Goal: Task Accomplishment & Management: Use online tool/utility

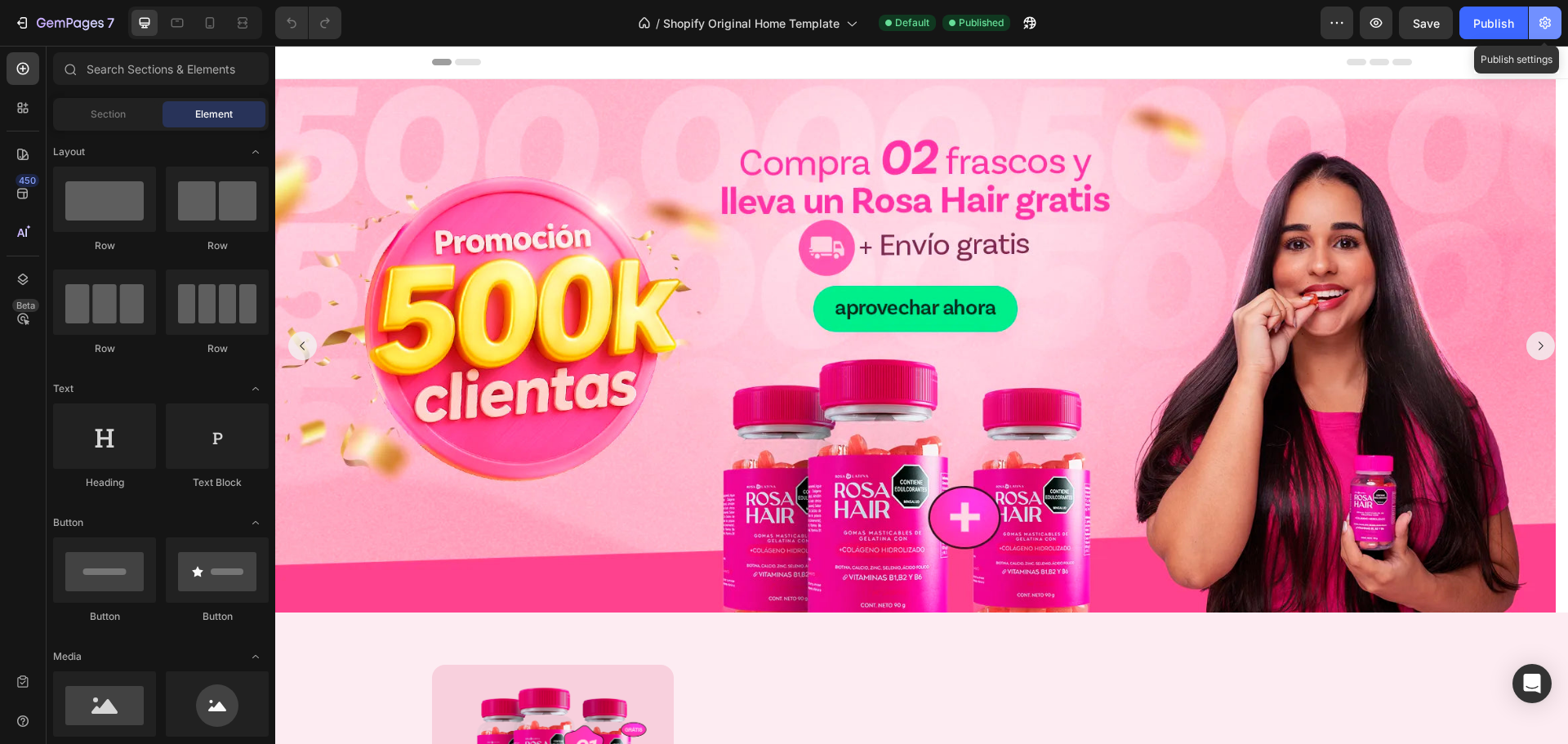
click at [1552, 26] on icon "button" at bounding box center [1545, 23] width 16 height 16
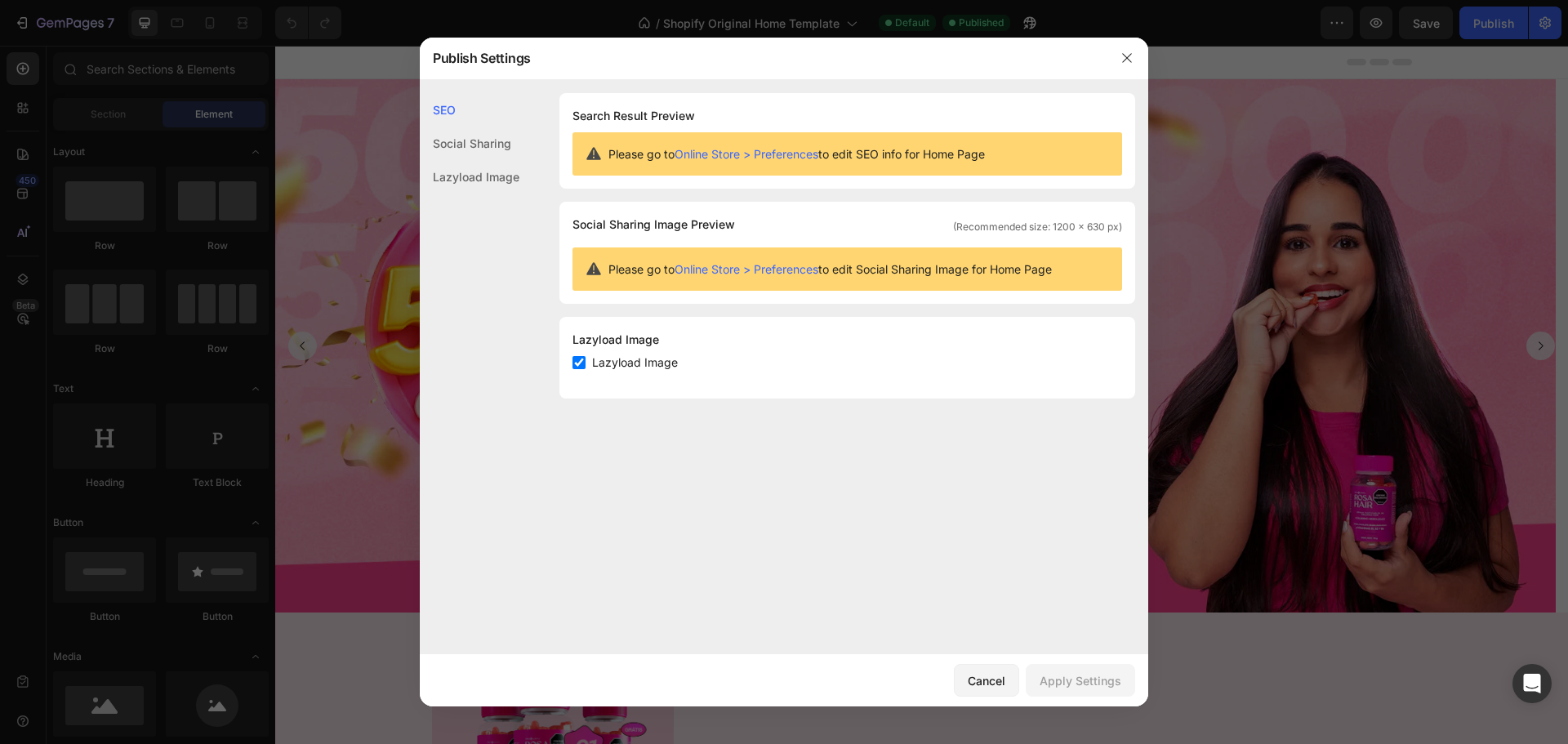
click at [788, 151] on link "Online Store > Preferences" at bounding box center [746, 153] width 144 height 14
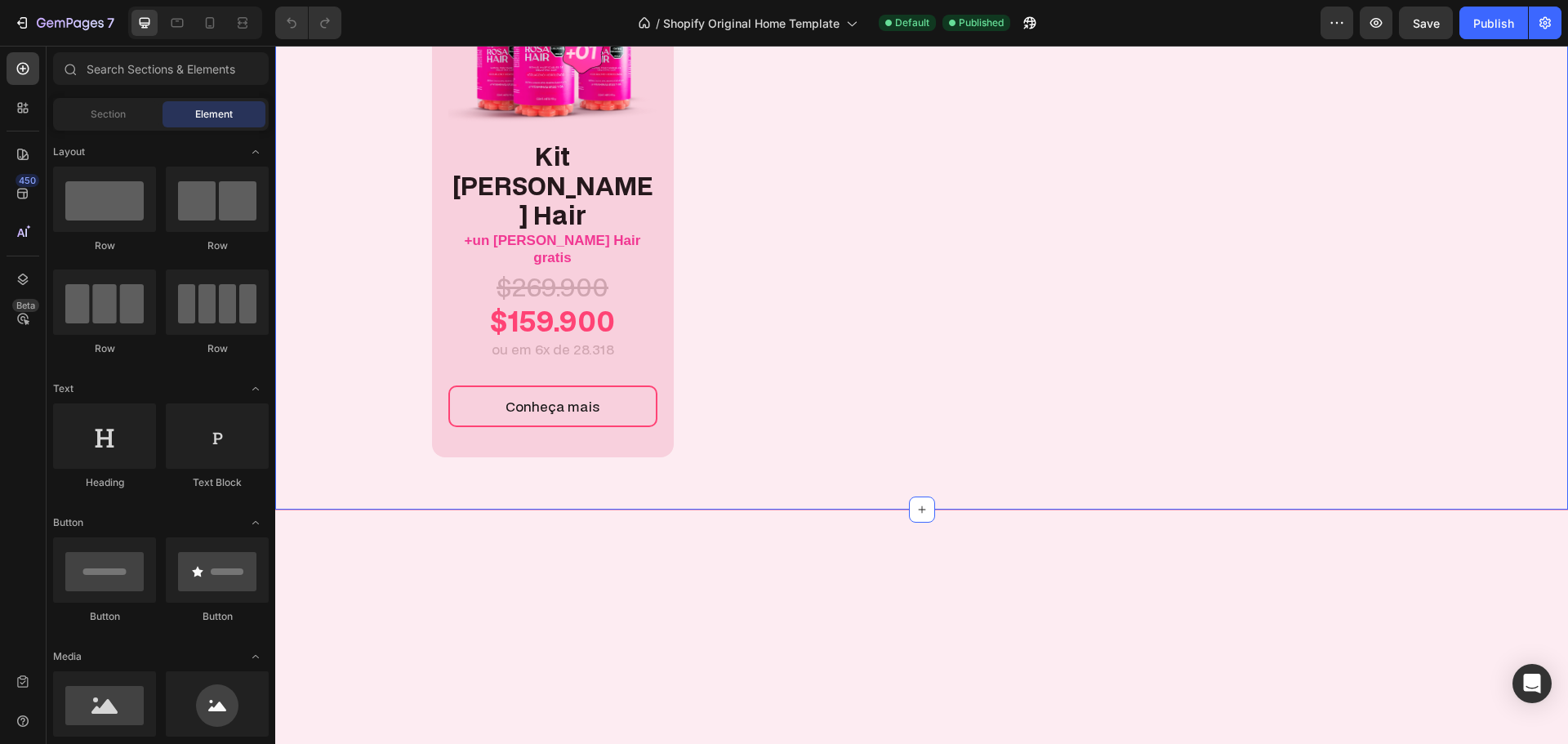
scroll to position [490, 0]
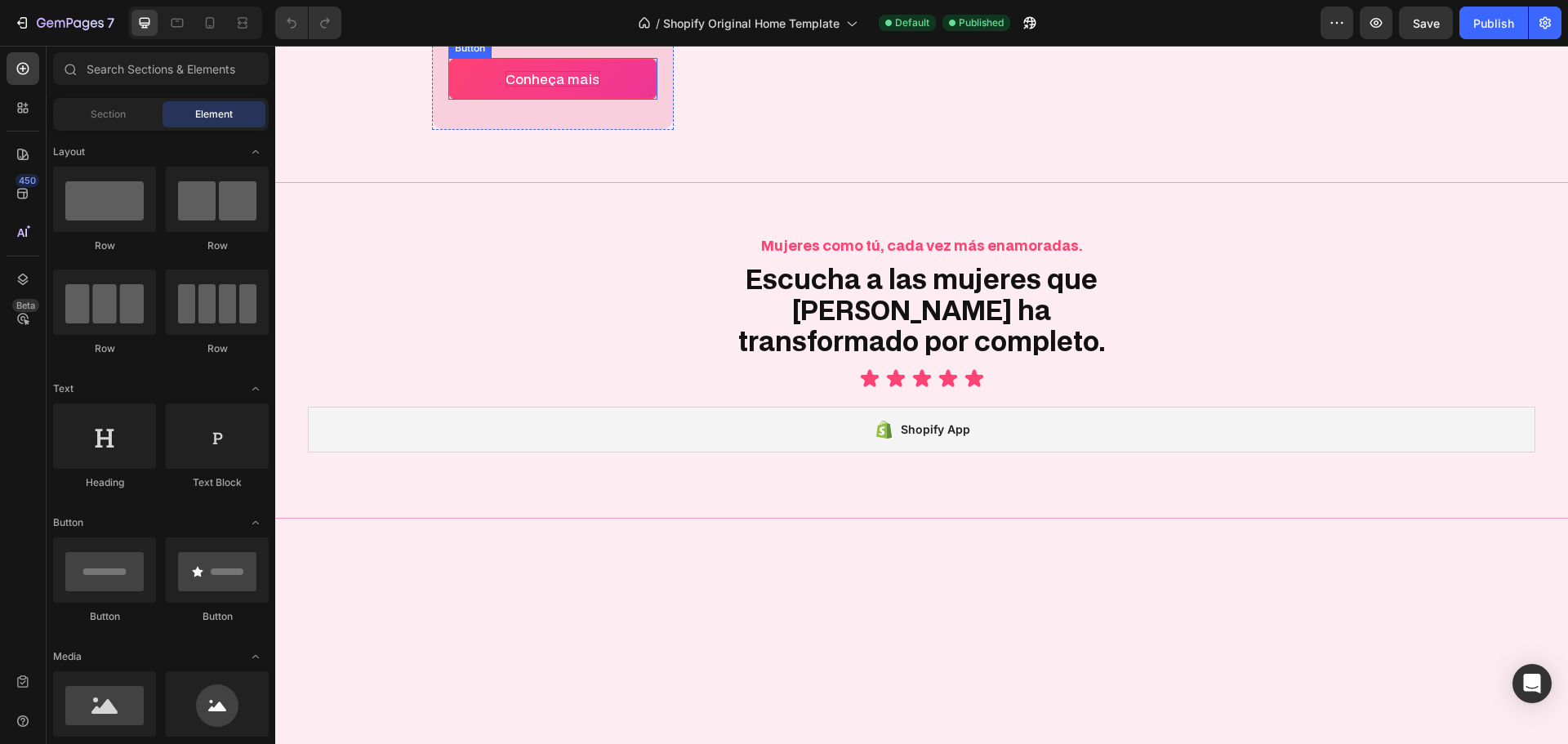
click at [561, 87] on p "Conheça mais" at bounding box center [552, 79] width 94 height 15
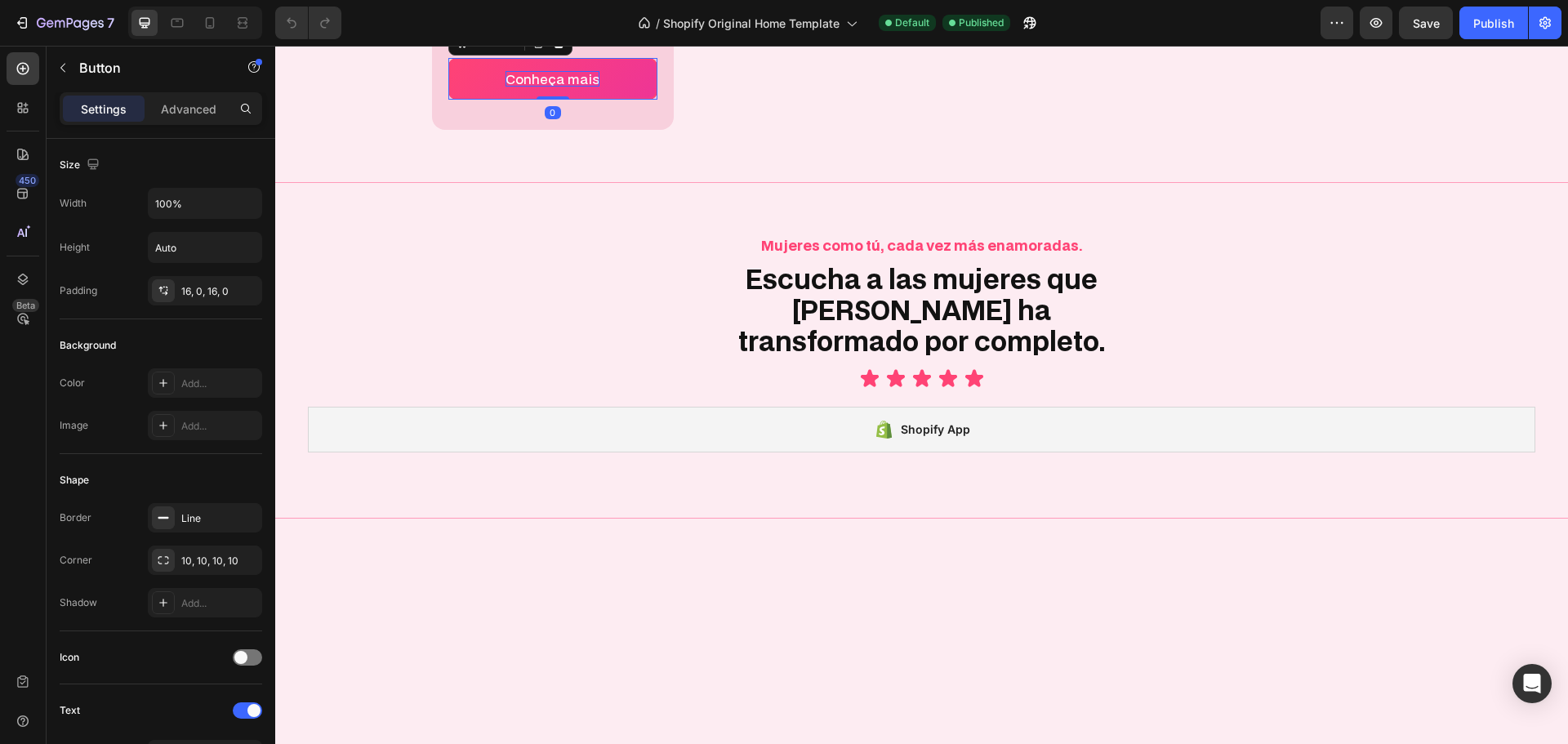
click at [562, 87] on p "Conheça mais" at bounding box center [552, 79] width 94 height 15
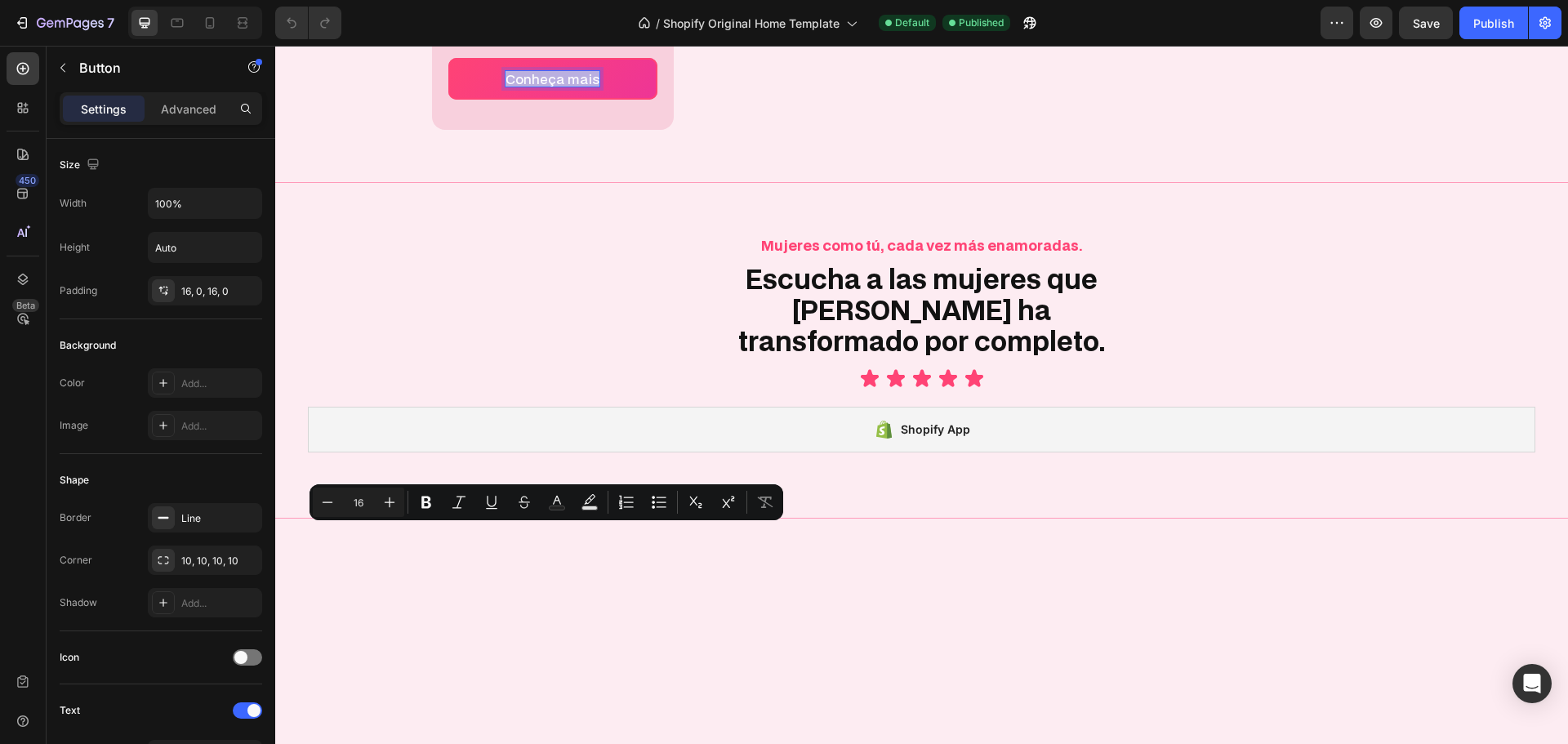
type input "12"
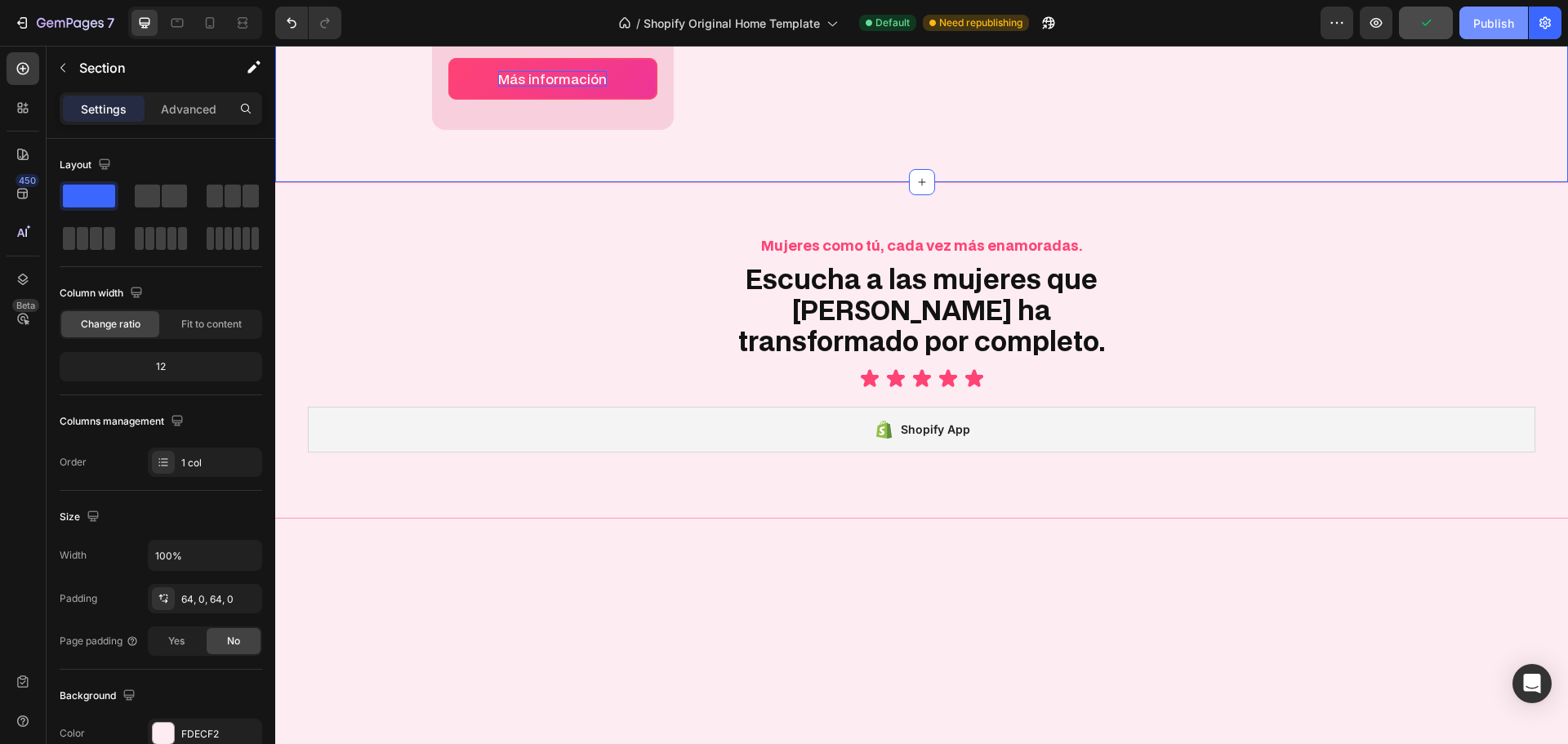
click at [1489, 25] on div "Publish" at bounding box center [1493, 23] width 41 height 17
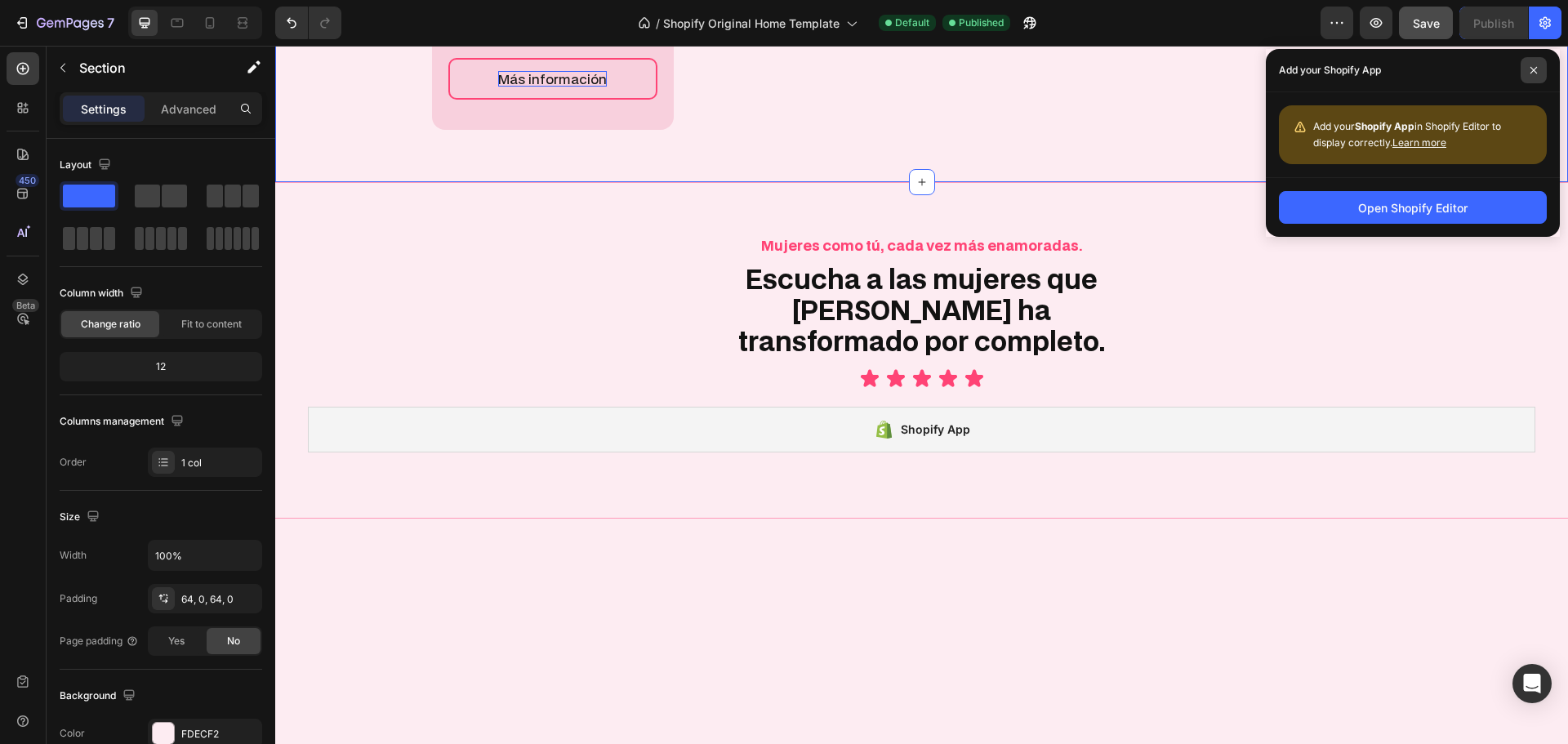
click at [1535, 72] on icon at bounding box center [1534, 70] width 8 height 8
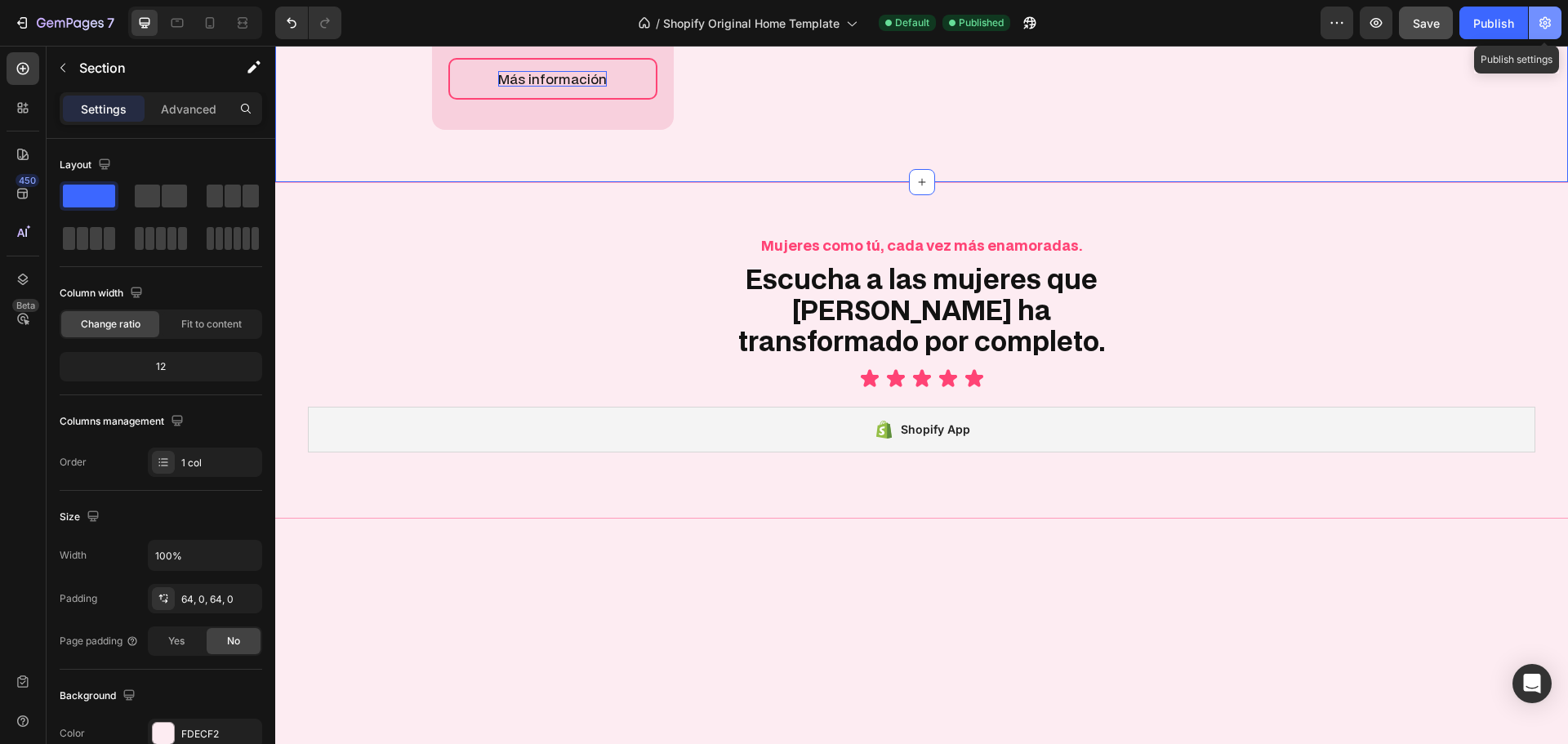
click at [1547, 23] on icon "button" at bounding box center [1545, 23] width 5 height 5
